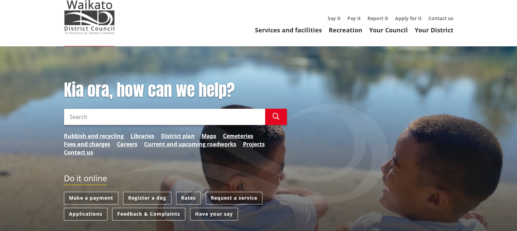
scroll to position [34, 0]
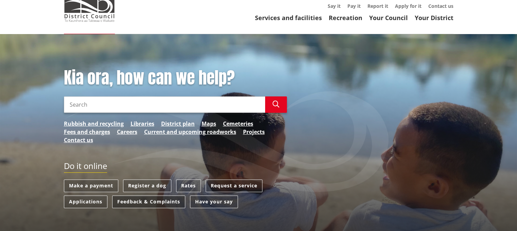
click at [165, 201] on link "Feedback & Complaints" at bounding box center [148, 201] width 73 height 13
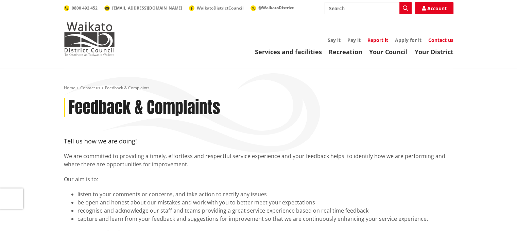
click at [373, 39] on link "Report it" at bounding box center [378, 40] width 21 height 6
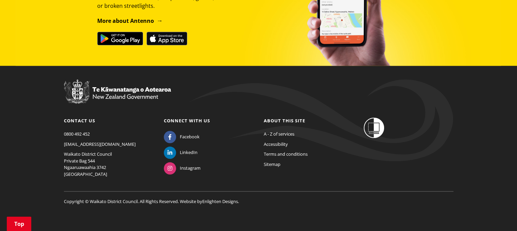
scroll to position [518, 0]
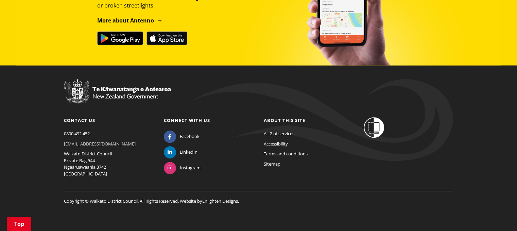
click at [84, 141] on link "[EMAIL_ADDRESS][DOMAIN_NAME]" at bounding box center [100, 143] width 72 height 6
